Goal: Navigation & Orientation: Find specific page/section

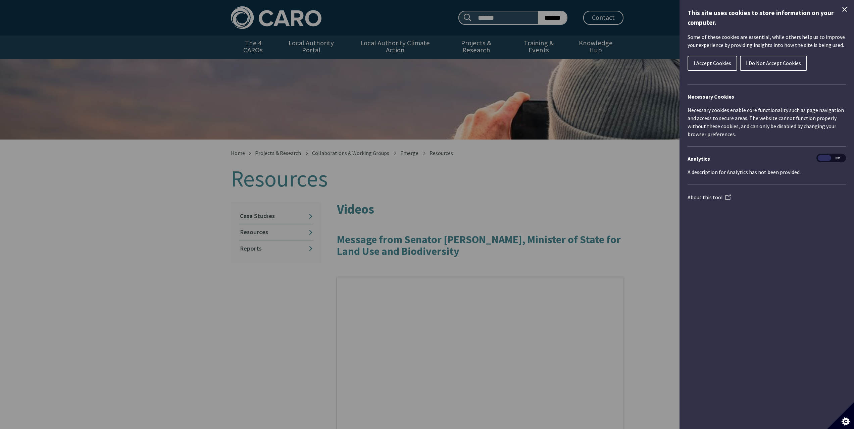
click at [842, 9] on icon "Close Cookie Control" at bounding box center [845, 9] width 8 height 8
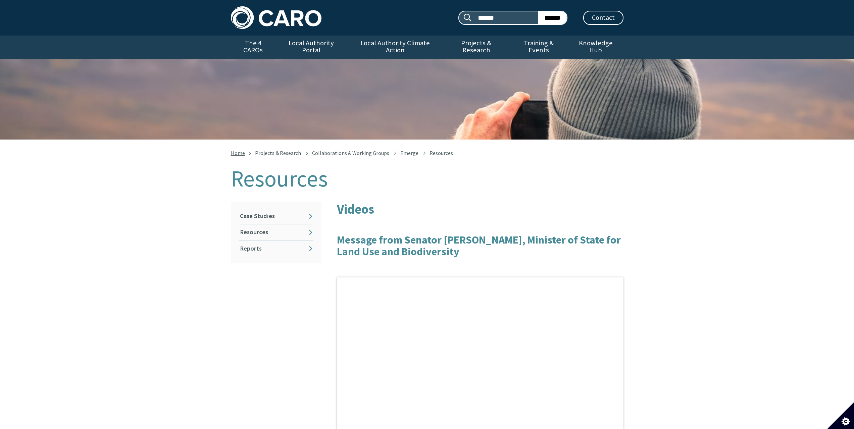
click at [237, 150] on link "Home" at bounding box center [238, 153] width 14 height 7
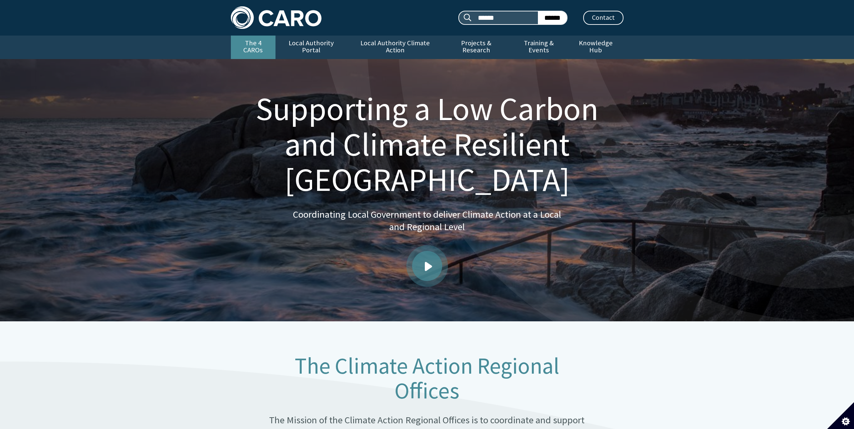
click at [266, 41] on link "The 4 CAROs" at bounding box center [253, 47] width 45 height 23
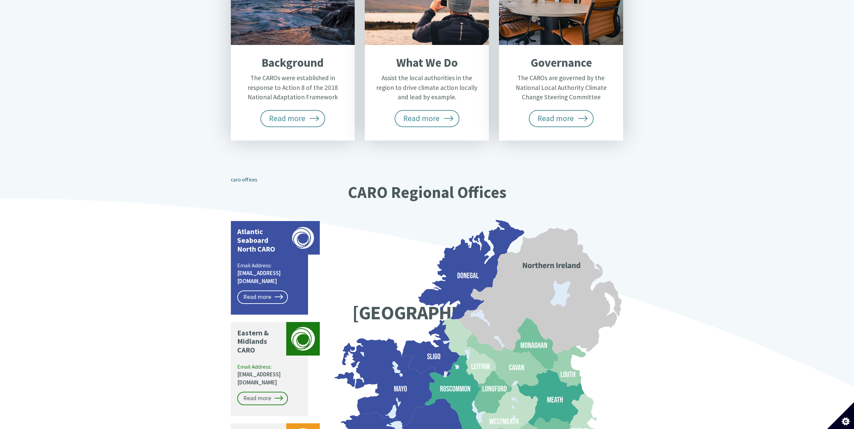
scroll to position [436, 0]
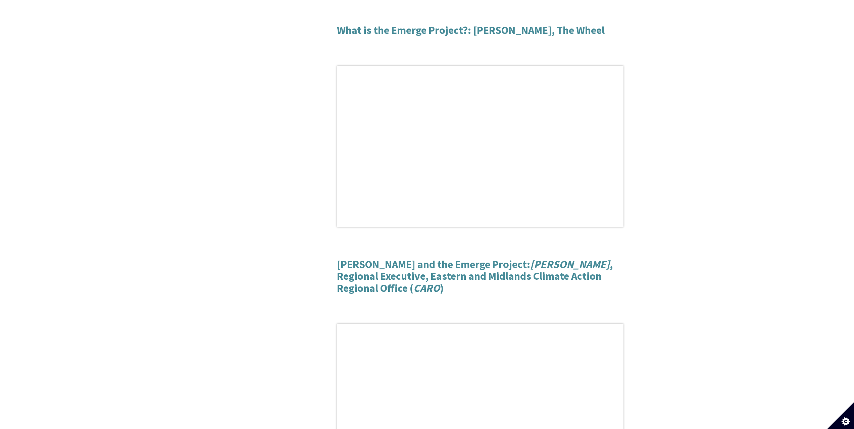
scroll to position [503, 0]
